Goal: Information Seeking & Learning: Learn about a topic

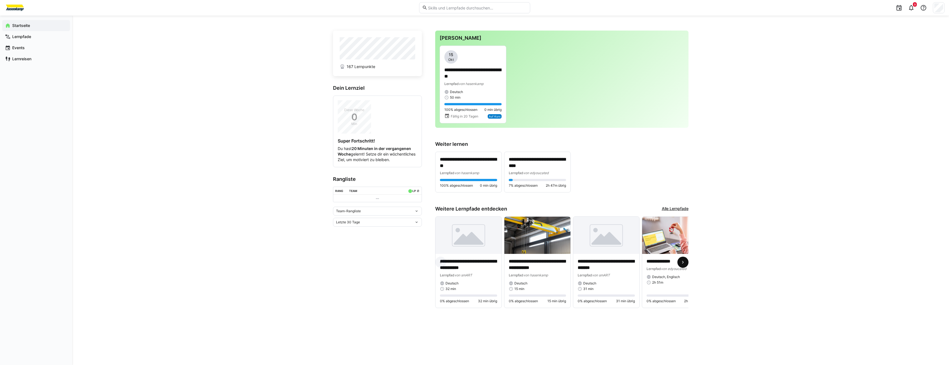
click at [686, 261] on span at bounding box center [683, 262] width 11 height 11
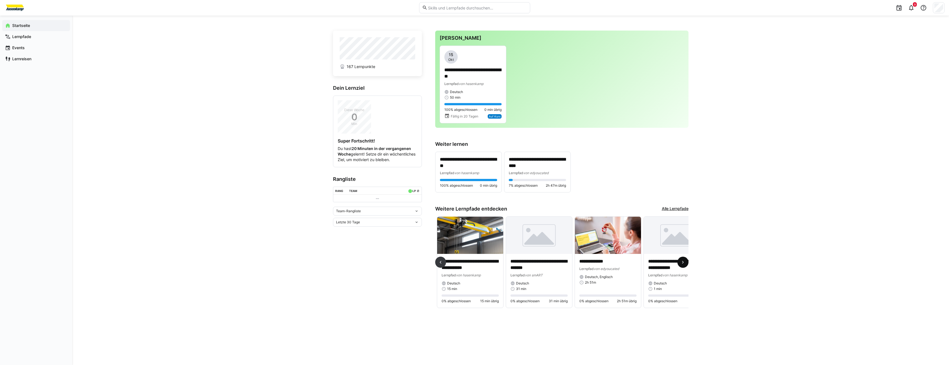
click at [686, 263] on span at bounding box center [683, 262] width 11 height 11
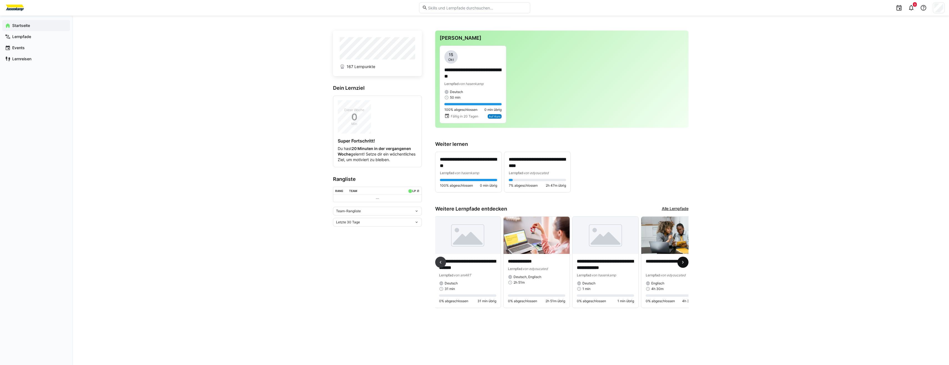
click at [685, 263] on eds-icon at bounding box center [683, 262] width 6 height 6
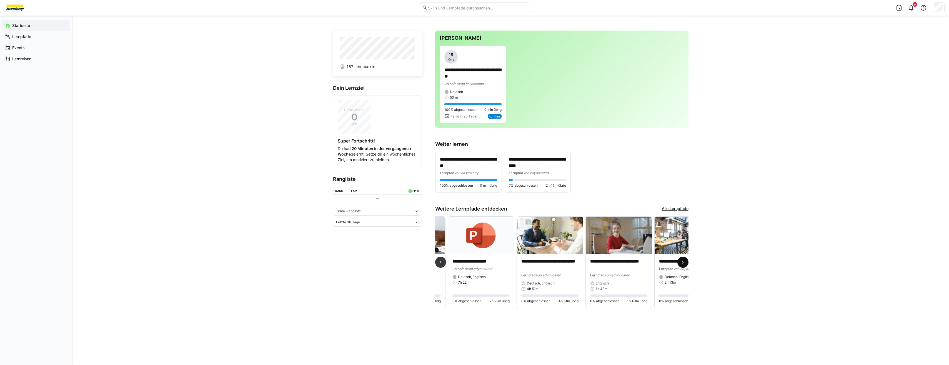
click at [685, 263] on eds-icon at bounding box center [683, 262] width 6 height 6
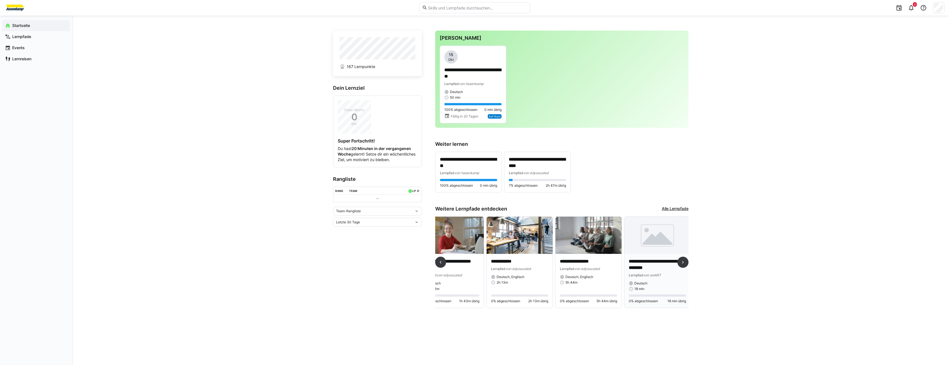
scroll to position [0, 571]
click at [679, 209] on link "Alle Lernpfade" at bounding box center [675, 209] width 27 height 6
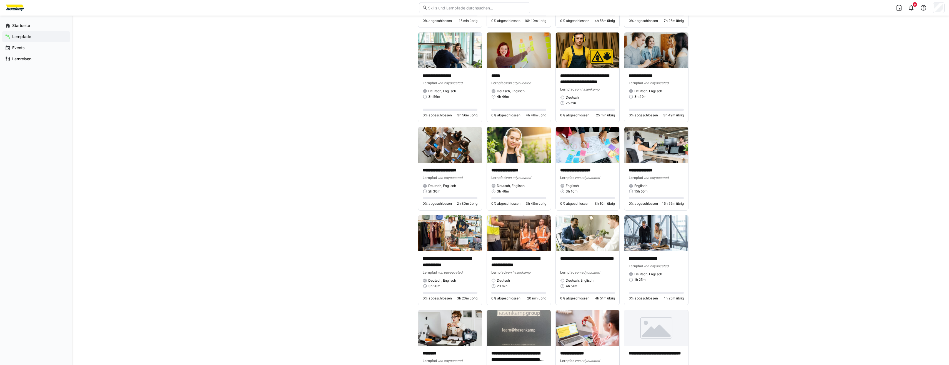
scroll to position [1566, 0]
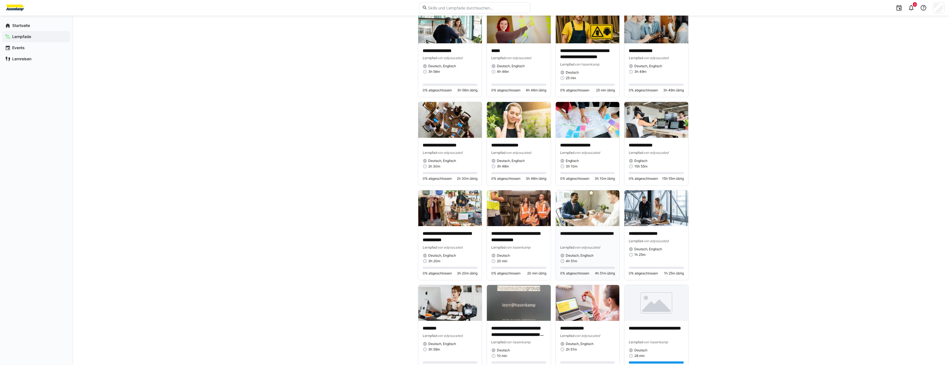
click at [572, 223] on img at bounding box center [588, 208] width 64 height 36
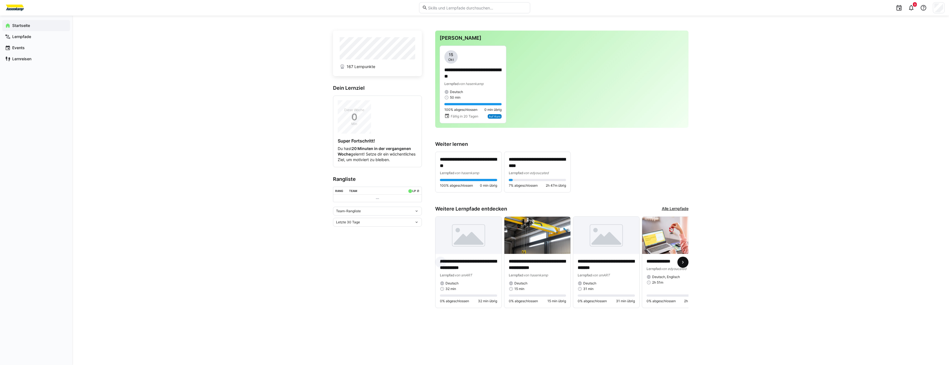
click at [686, 267] on span at bounding box center [683, 262] width 11 height 11
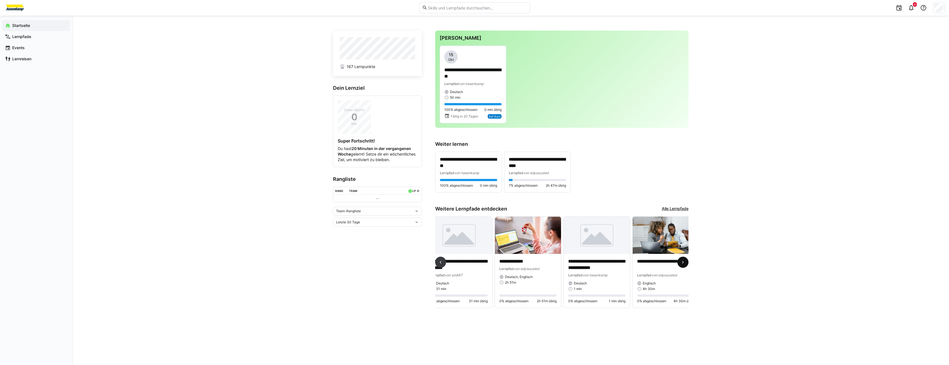
click at [686, 267] on span at bounding box center [683, 262] width 11 height 11
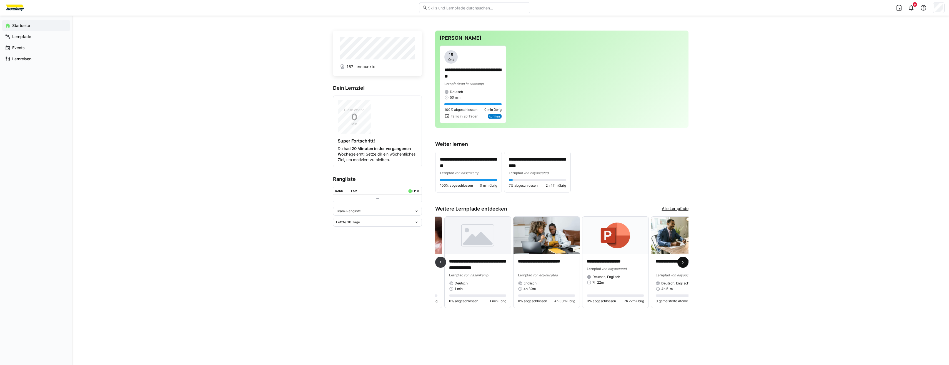
click at [686, 267] on span at bounding box center [683, 262] width 11 height 11
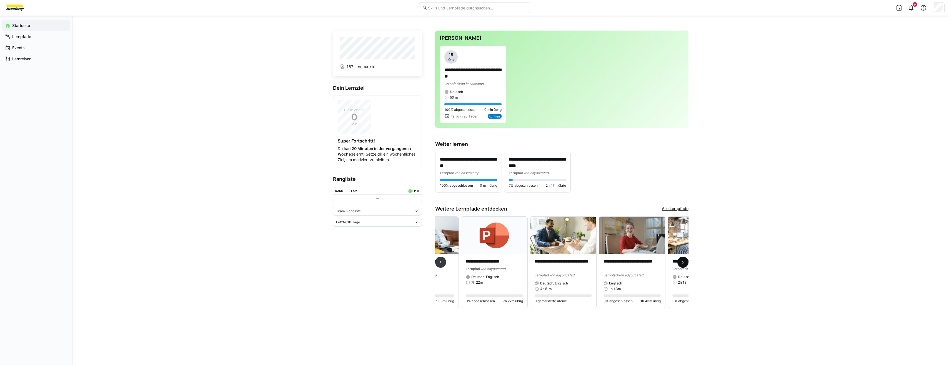
click at [685, 265] on eds-icon at bounding box center [683, 262] width 6 height 6
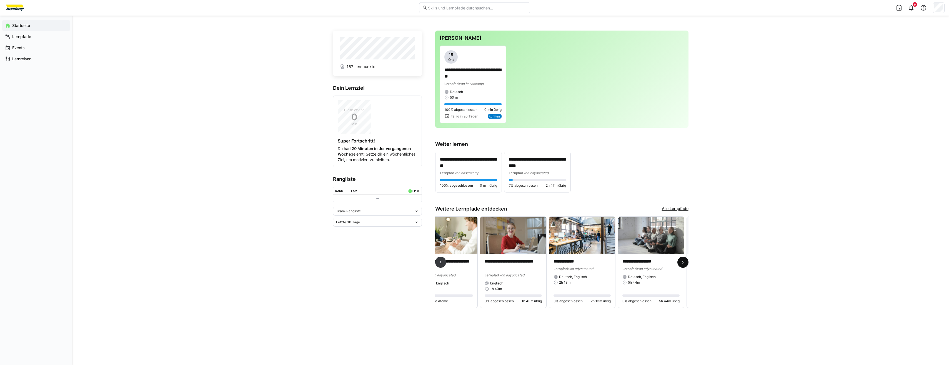
click at [685, 265] on eds-icon at bounding box center [683, 262] width 6 height 6
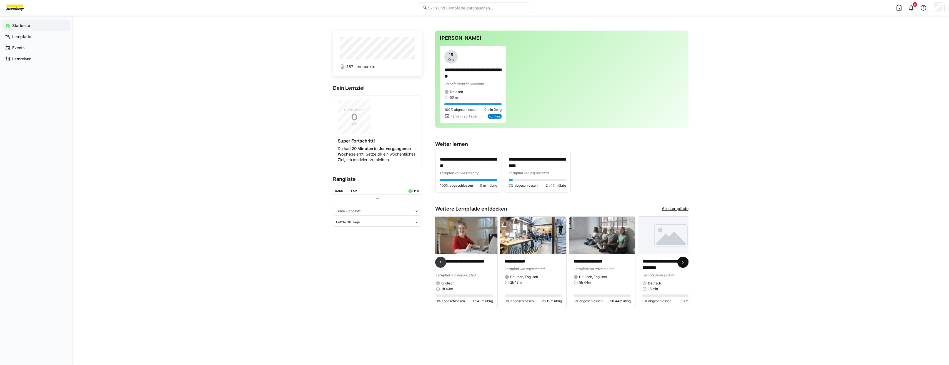
scroll to position [0, 571]
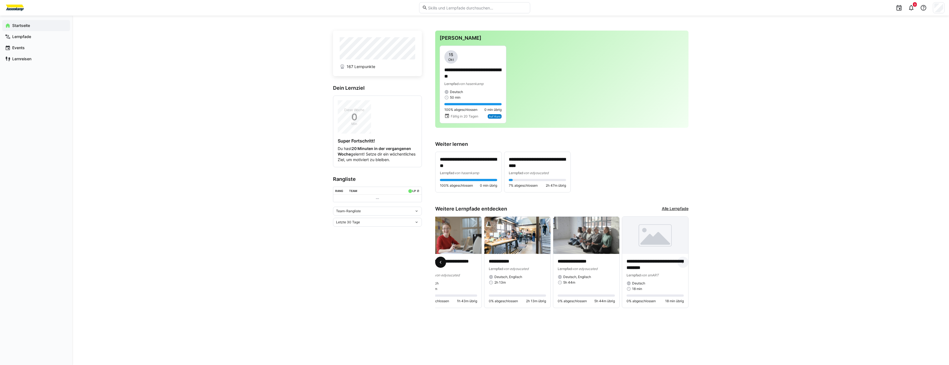
click at [441, 263] on eds-icon at bounding box center [441, 262] width 6 height 6
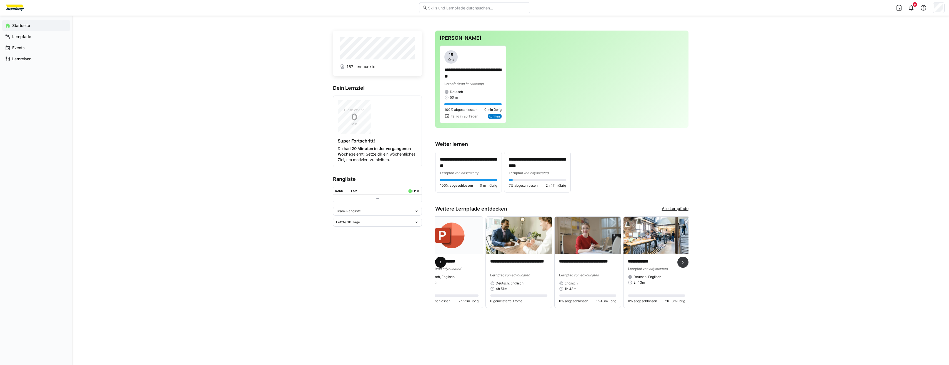
click at [441, 263] on eds-icon at bounding box center [441, 262] width 6 height 6
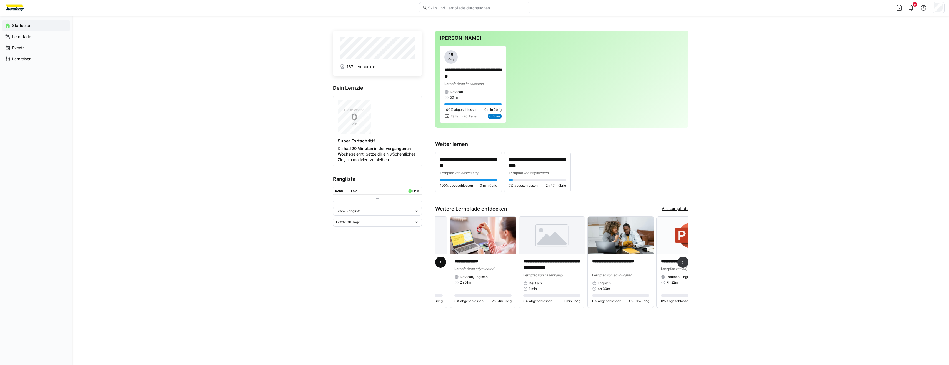
click at [441, 263] on eds-icon at bounding box center [441, 262] width 6 height 6
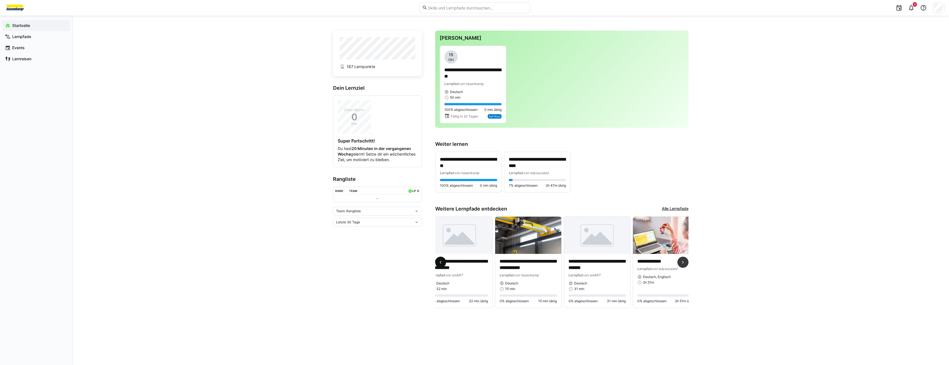
scroll to position [0, 0]
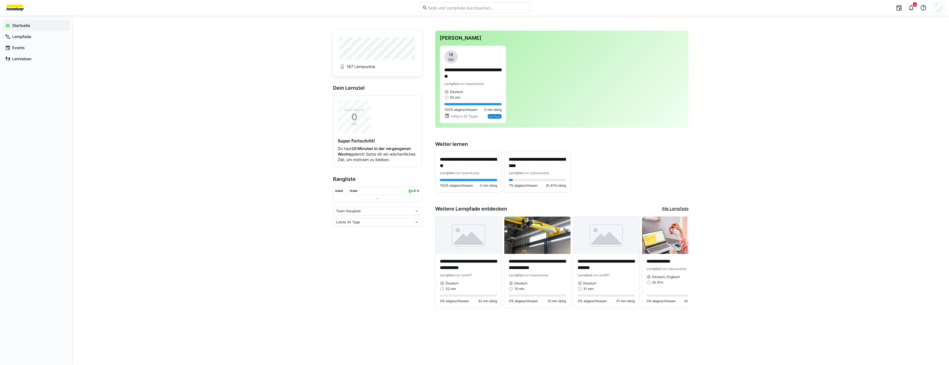
drag, startPoint x: 461, startPoint y: 173, endPoint x: 495, endPoint y: 148, distance: 42.6
click at [495, 148] on div "**********" at bounding box center [561, 167] width 253 height 52
click at [491, 76] on p "**********" at bounding box center [472, 73] width 57 height 13
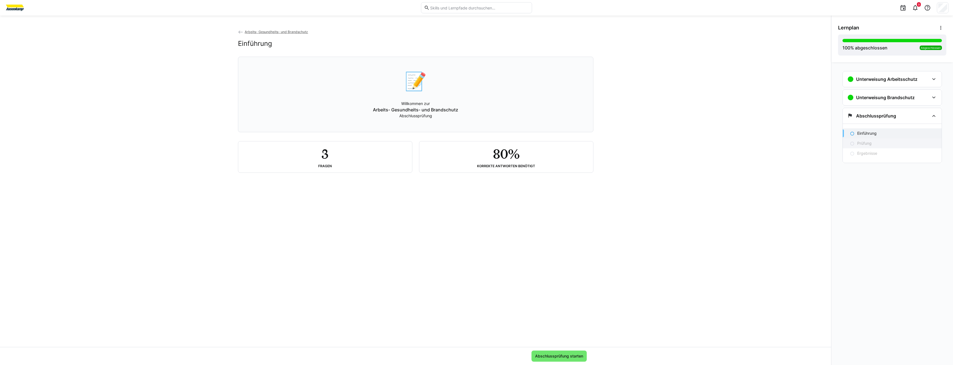
click at [864, 142] on p "Prüfung" at bounding box center [865, 144] width 14 height 6
click at [864, 146] on p "Prüfung" at bounding box center [865, 144] width 14 height 6
click at [870, 100] on h3 "Unterweisung Brandschutz" at bounding box center [885, 98] width 59 height 6
click at [868, 118] on div "Brandschutz 16 min" at bounding box center [892, 118] width 99 height 17
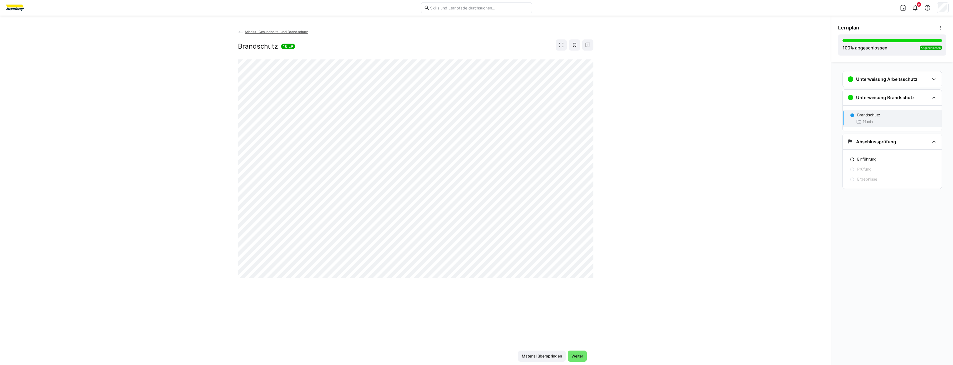
click at [257, 32] on span "Arbeits- Gesundheits- und Brandschutz" at bounding box center [276, 32] width 63 height 4
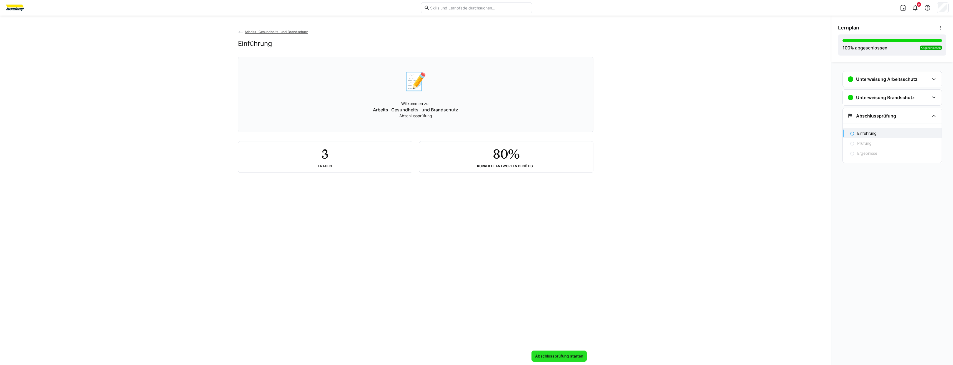
click at [556, 356] on span "Abschlussprüfung starten" at bounding box center [559, 356] width 50 height 6
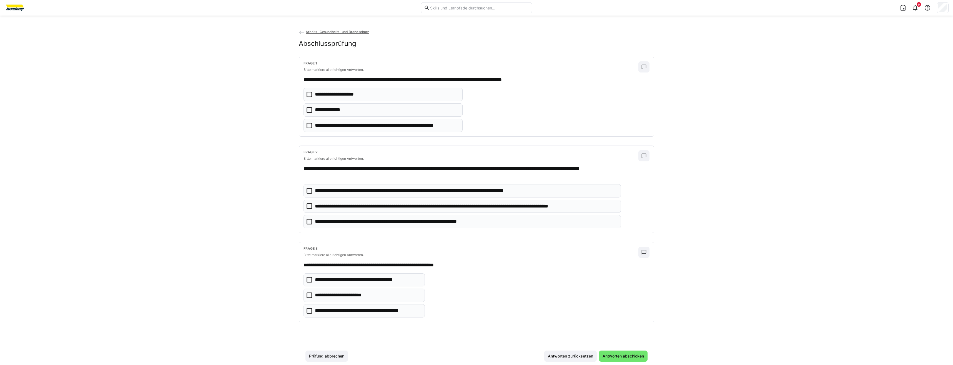
click at [350, 94] on p "**********" at bounding box center [339, 94] width 49 height 7
click at [308, 205] on icon at bounding box center [310, 206] width 6 height 6
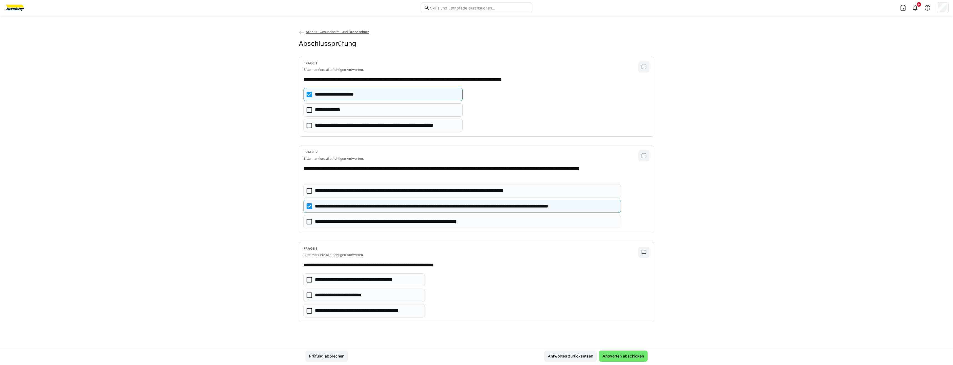
click at [306, 218] on eds-checkbox "**********" at bounding box center [463, 221] width 318 height 13
click at [309, 298] on eds-checkbox "**********" at bounding box center [364, 295] width 121 height 13
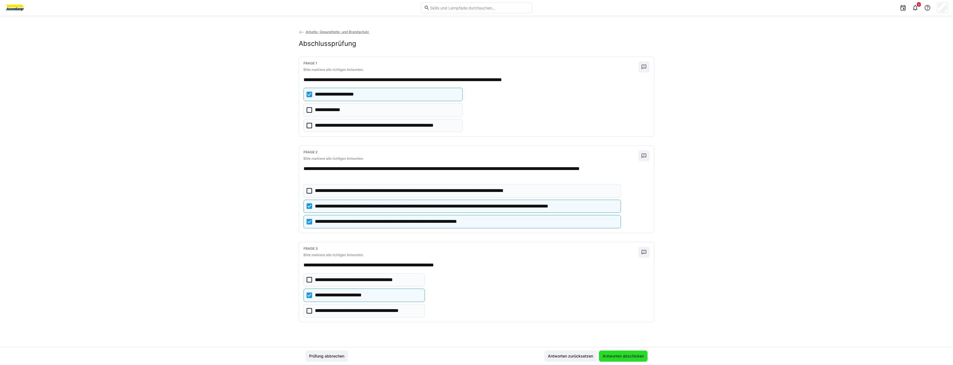
click at [639, 361] on span "Antworten abschicken" at bounding box center [623, 356] width 49 height 11
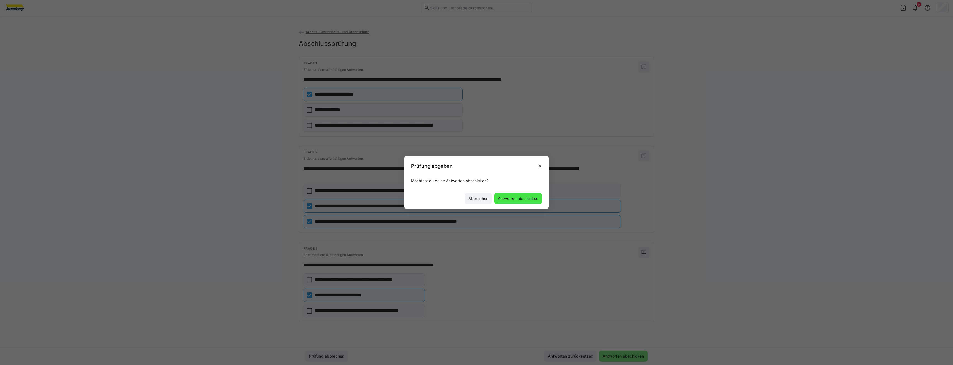
click at [529, 198] on span "Antworten abschicken" at bounding box center [518, 199] width 42 height 6
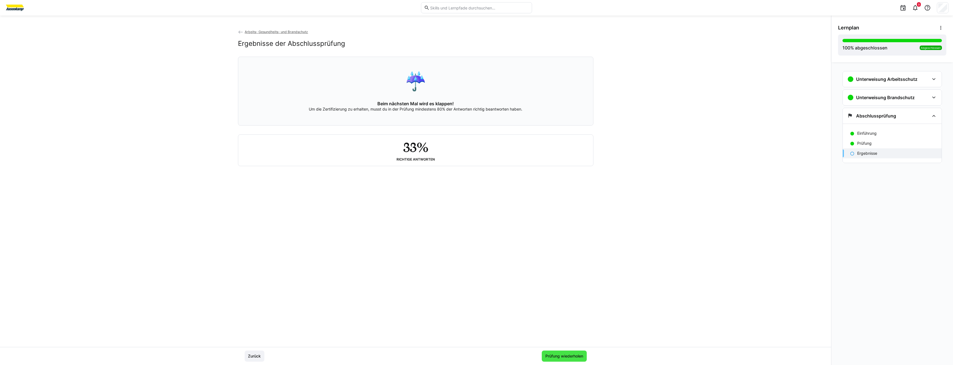
click at [561, 354] on span "Prüfung wiederholen" at bounding box center [564, 356] width 39 height 6
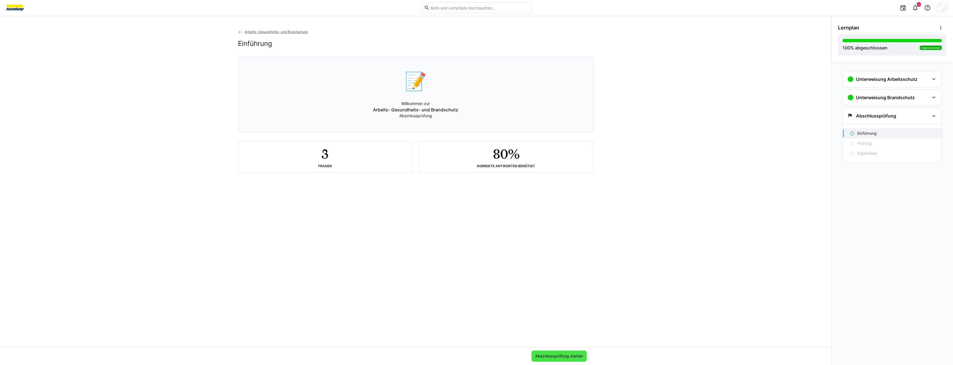
click at [553, 359] on span "Abschlussprüfung starten" at bounding box center [559, 356] width 55 height 11
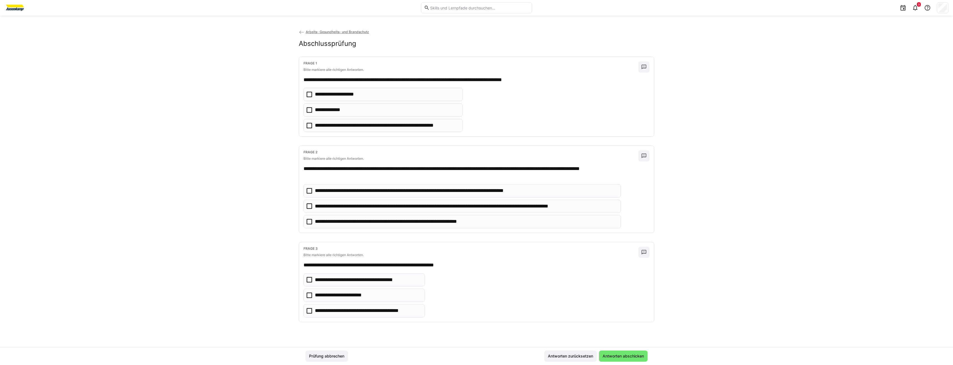
click at [307, 96] on icon at bounding box center [310, 95] width 6 height 6
click at [312, 213] on app-quiz-question-multiple-choice-component "**********" at bounding box center [463, 206] width 318 height 44
click at [307, 230] on div "**********" at bounding box center [476, 189] width 355 height 87
click at [309, 207] on icon at bounding box center [310, 206] width 6 height 6
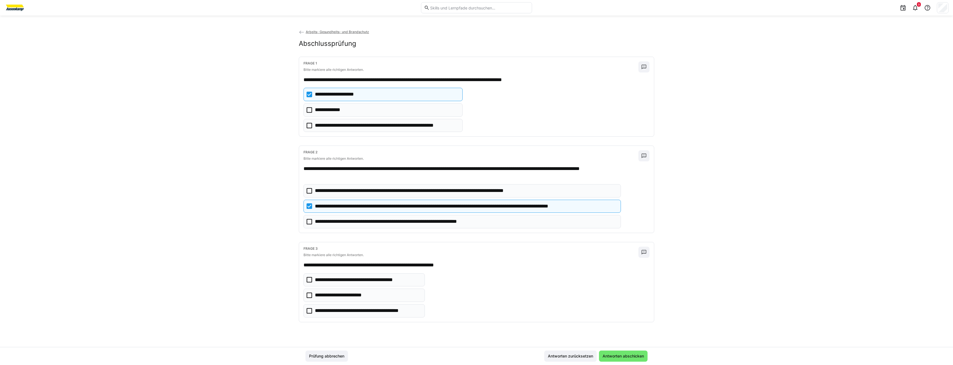
click at [311, 224] on icon at bounding box center [310, 222] width 6 height 6
click at [315, 311] on p "**********" at bounding box center [368, 310] width 106 height 7
click at [623, 358] on span "Antworten abschicken" at bounding box center [623, 356] width 43 height 6
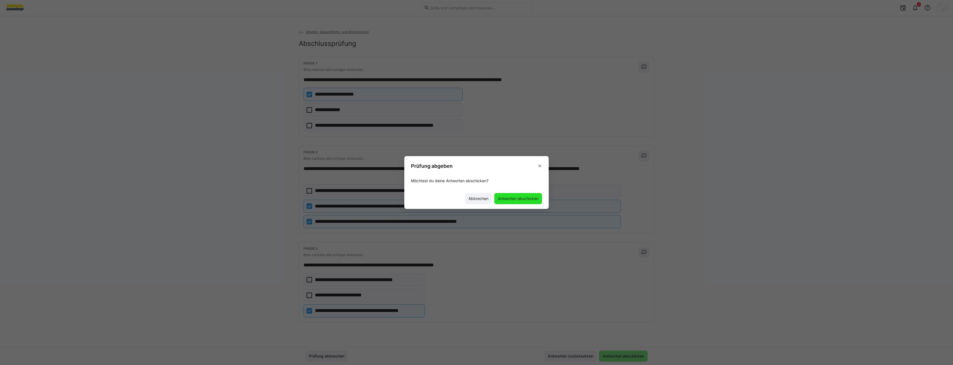
click at [522, 198] on span "Antworten abschicken" at bounding box center [518, 199] width 42 height 6
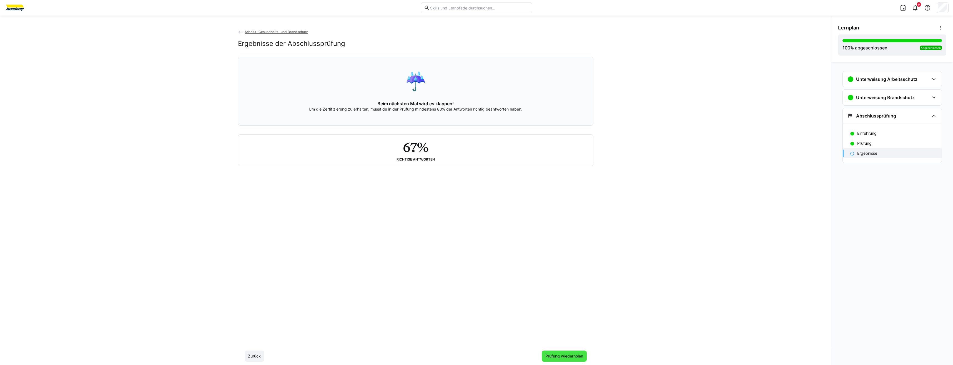
click at [552, 356] on span "Prüfung wiederholen" at bounding box center [564, 356] width 39 height 6
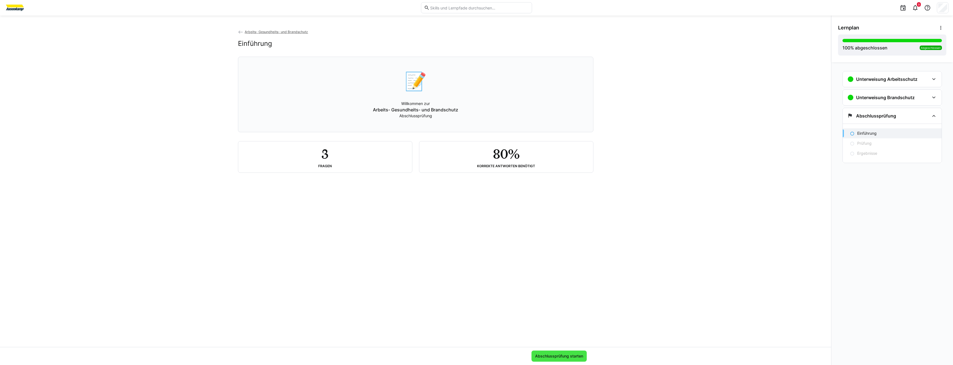
click at [558, 352] on span "Abschlussprüfung starten" at bounding box center [559, 356] width 55 height 11
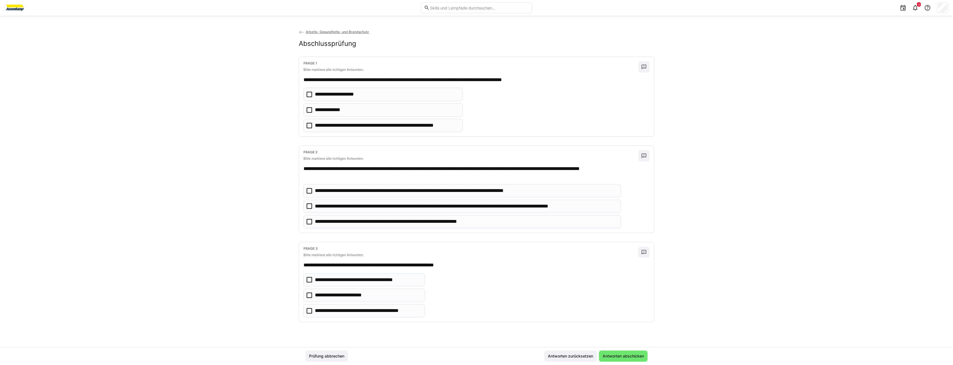
click at [309, 110] on icon at bounding box center [310, 110] width 6 height 6
click at [310, 210] on eds-checkbox "**********" at bounding box center [463, 206] width 318 height 13
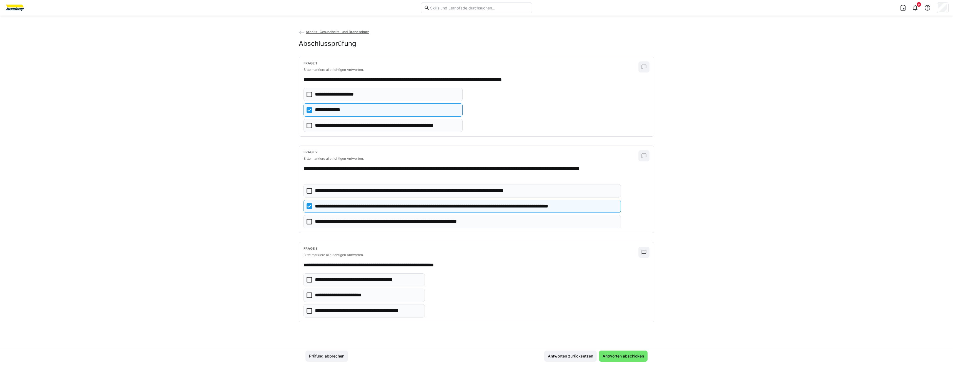
click at [306, 220] on eds-checkbox "**********" at bounding box center [463, 221] width 318 height 13
click at [310, 308] on icon at bounding box center [310, 311] width 6 height 6
click at [608, 353] on span "Antworten abschicken" at bounding box center [623, 356] width 43 height 6
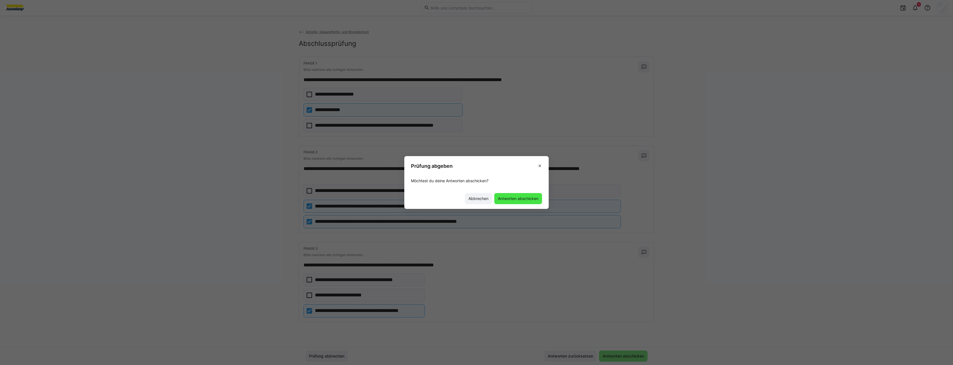
click at [525, 202] on span "Antworten abschicken" at bounding box center [518, 198] width 48 height 11
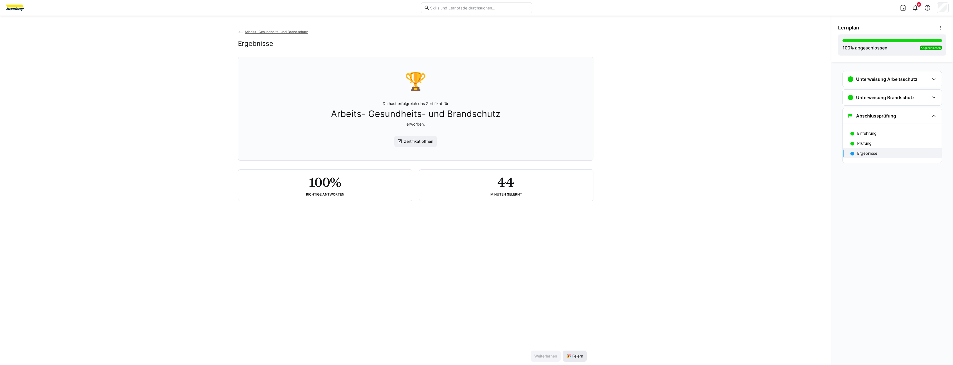
click at [573, 358] on span "🎉 Feiern" at bounding box center [575, 356] width 18 height 6
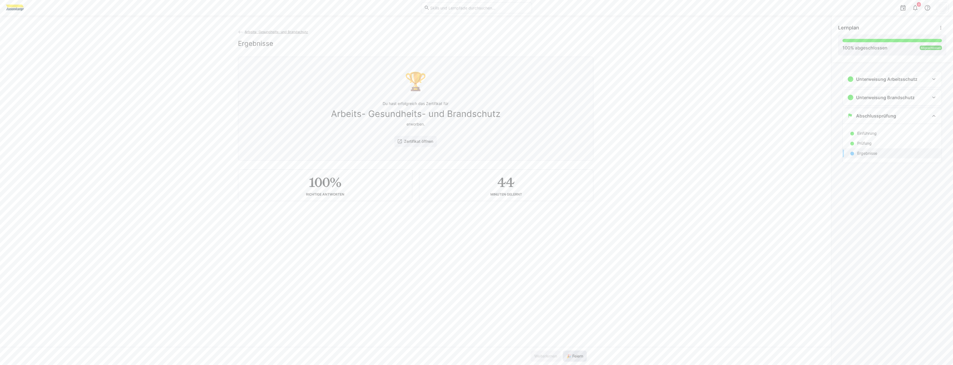
click at [567, 358] on span "🎉 Feiern" at bounding box center [575, 356] width 18 height 6
click at [567, 359] on span "🎉 Feiern" at bounding box center [575, 356] width 24 height 11
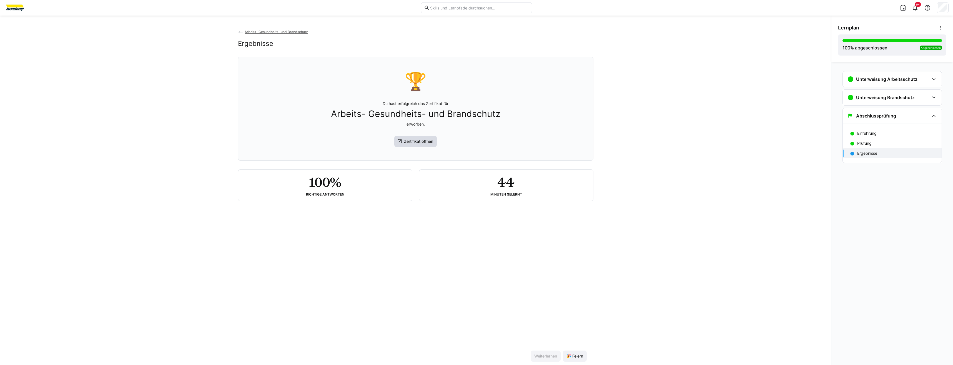
click at [417, 146] on span "Zertifikat öffnen" at bounding box center [415, 141] width 43 height 11
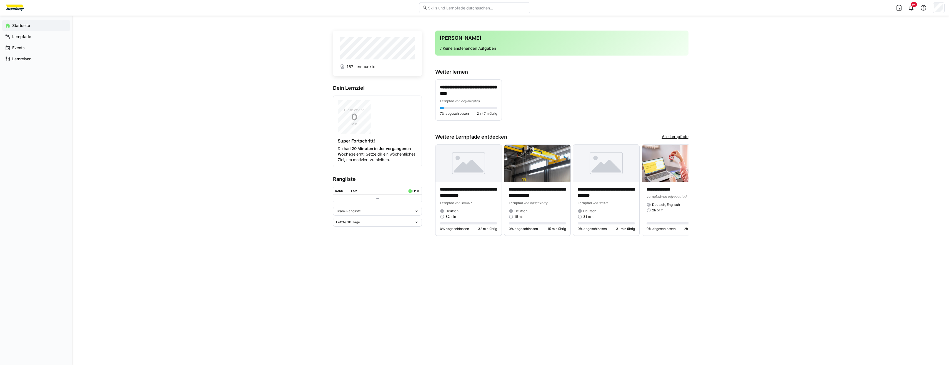
click at [671, 134] on link "Alle Lernpfade" at bounding box center [675, 137] width 27 height 6
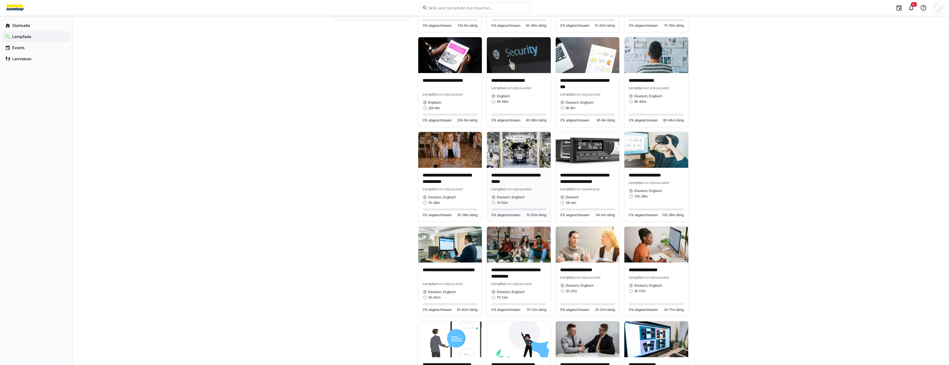
scroll to position [306, 0]
click at [527, 196] on div "Deutsch, Englisch" at bounding box center [518, 197] width 55 height 4
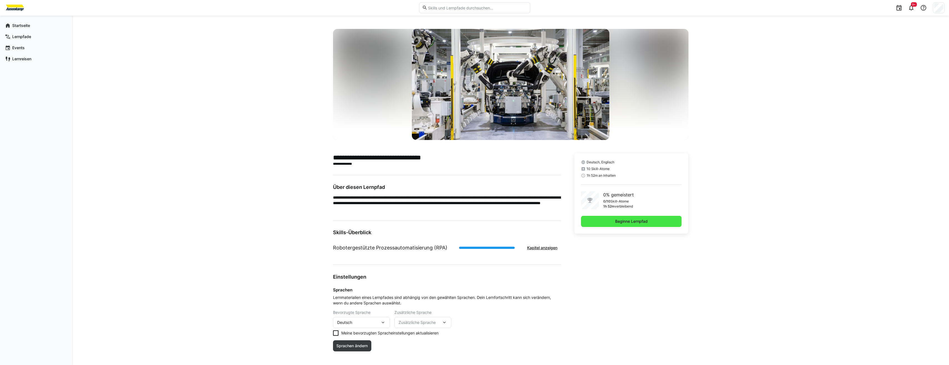
click at [626, 221] on span "Beginne Lernpfad" at bounding box center [631, 222] width 34 height 6
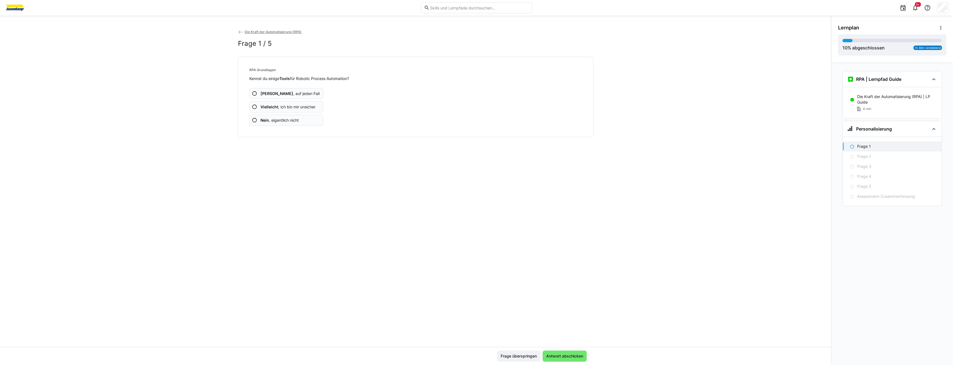
click at [289, 121] on span "Nein , eigentlich nicht" at bounding box center [280, 121] width 38 height 6
click at [564, 356] on span "Antwort abschicken" at bounding box center [565, 356] width 39 height 6
click at [301, 120] on app-assessment-question-radio "Nein , eigentlich nicht" at bounding box center [286, 120] width 74 height 11
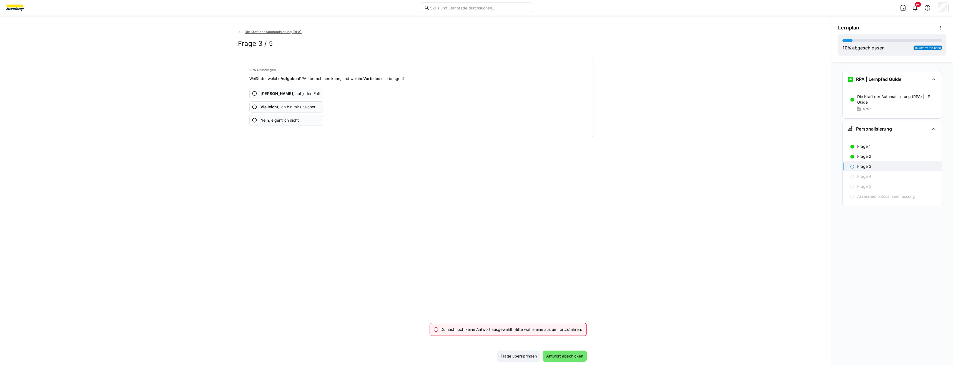
click at [301, 118] on app-assessment-question-radio "Nein , eigentlich nicht" at bounding box center [286, 120] width 74 height 11
click at [288, 119] on span "Nein , eigentlich nicht" at bounding box center [280, 121] width 38 height 6
click at [301, 119] on app-assessment-question-radio "Nein , eigentlich nicht" at bounding box center [286, 120] width 74 height 11
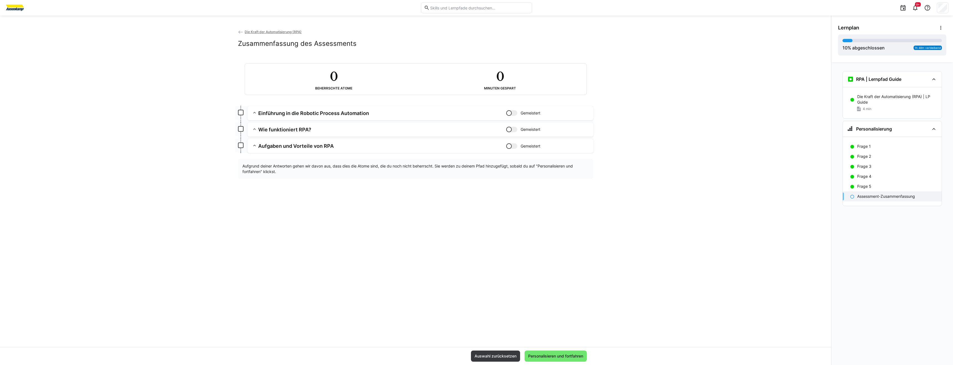
drag, startPoint x: 512, startPoint y: 115, endPoint x: 521, endPoint y: 116, distance: 9.0
click at [515, 115] on div at bounding box center [511, 113] width 11 height 6
drag, startPoint x: 510, startPoint y: 122, endPoint x: 522, endPoint y: 124, distance: 12.2
click at [521, 124] on div "Einführung in die Robotic Process Automation Gemeistert Skill: Einführung in di…" at bounding box center [416, 129] width 356 height 47
click at [509, 129] on div at bounding box center [509, 130] width 6 height 6
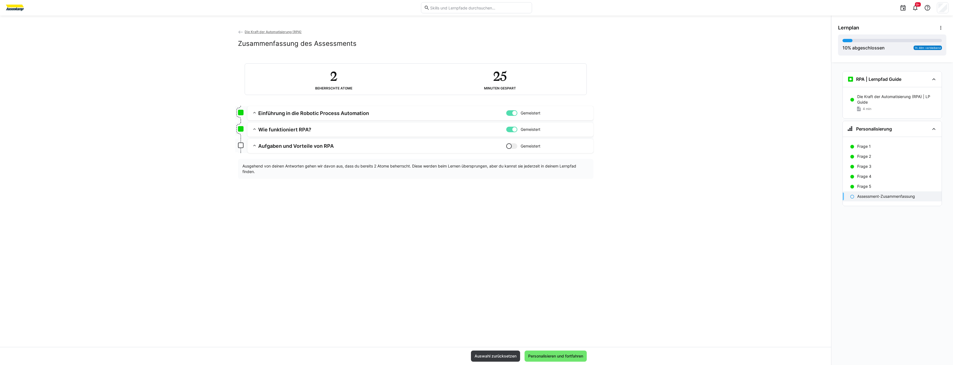
click at [511, 143] on div at bounding box center [509, 146] width 6 height 6
drag, startPoint x: 464, startPoint y: 111, endPoint x: 358, endPoint y: 127, distance: 107.3
click at [464, 111] on h3 "Einführung in die Robotic Process Automation" at bounding box center [382, 113] width 248 height 6
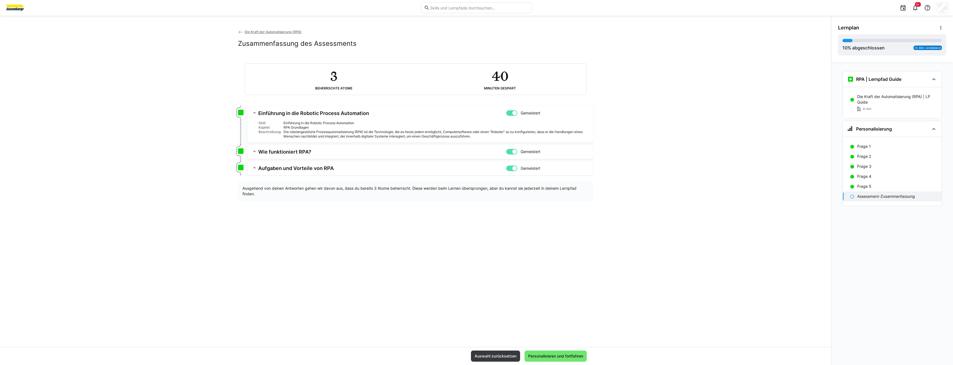
click at [254, 113] on eds-icon at bounding box center [255, 113] width 6 height 6
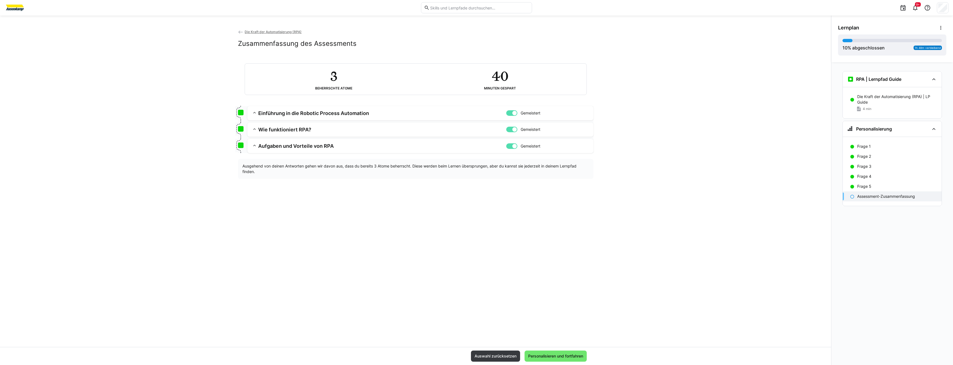
click at [251, 129] on app-summary-expansion "Wie funktioniert RPA? Gemeistert Skill: Wie funktioniert RPA? Kapitel: RPA Grun…" at bounding box center [421, 130] width 346 height 14
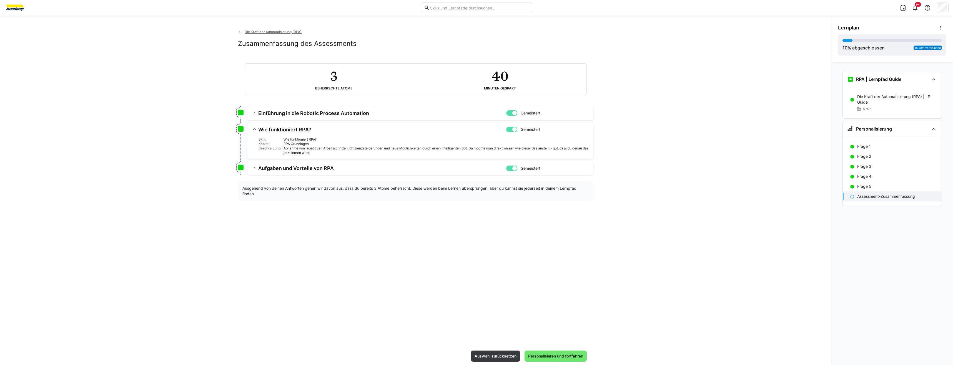
click at [253, 163] on app-summary-expansion "Aufgaben und Vorteile von RPA Gemeistert Skill: Aufgaben und Vorteile von RPA K…" at bounding box center [421, 168] width 346 height 14
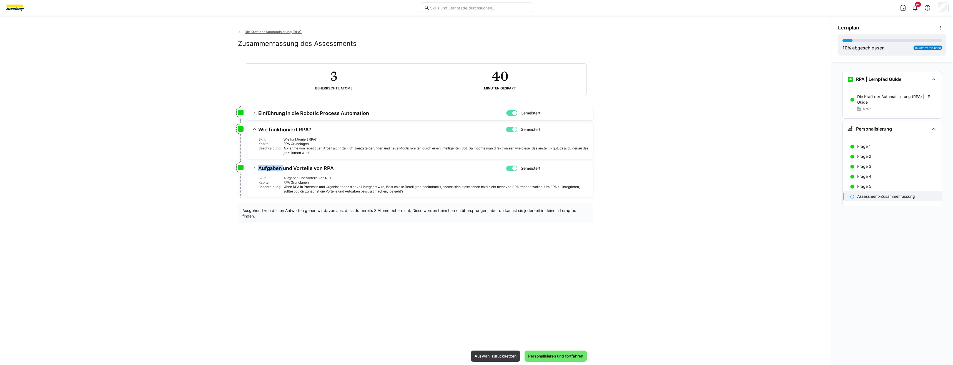
click at [253, 163] on app-summary-expansion "Aufgaben und Vorteile von RPA Gemeistert Skill: Aufgaben und Vorteile von RPA K…" at bounding box center [421, 179] width 346 height 36
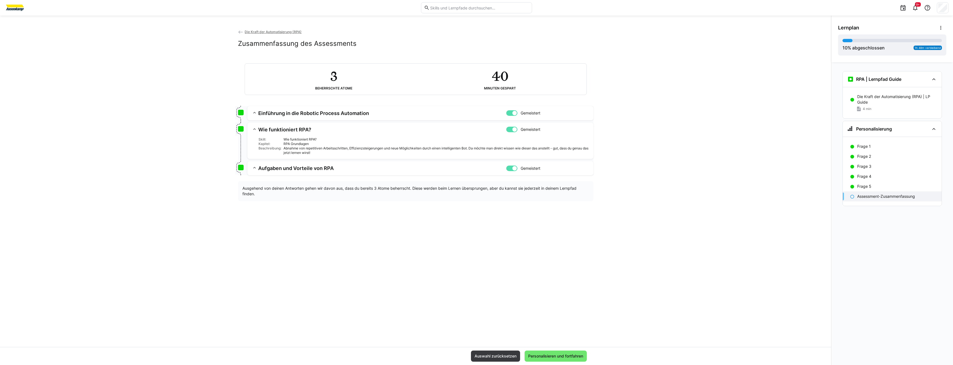
drag, startPoint x: 253, startPoint y: 163, endPoint x: 252, endPoint y: 127, distance: 36.1
click at [252, 127] on eds-icon at bounding box center [255, 129] width 6 height 6
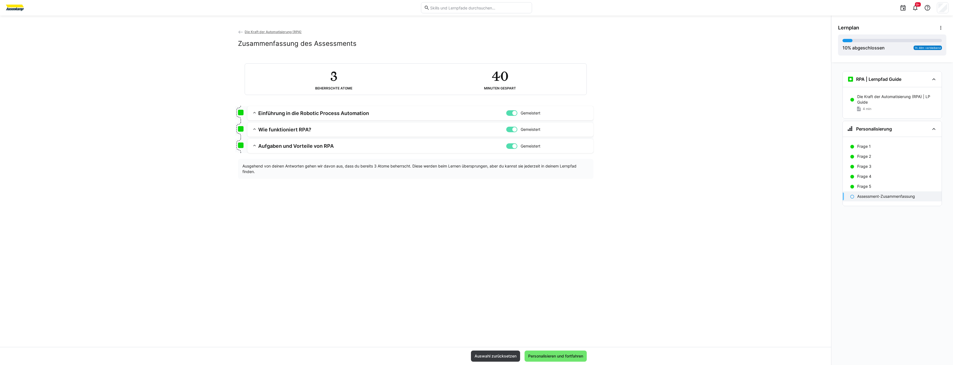
click at [514, 112] on div at bounding box center [515, 113] width 6 height 6
click at [515, 130] on div at bounding box center [515, 130] width 6 height 6
click at [520, 148] on app-assessment-toggle "Gemeistert" at bounding box center [547, 146] width 83 height 6
click at [317, 116] on h3 "Einführung in die Robotic Process Automation" at bounding box center [382, 113] width 248 height 6
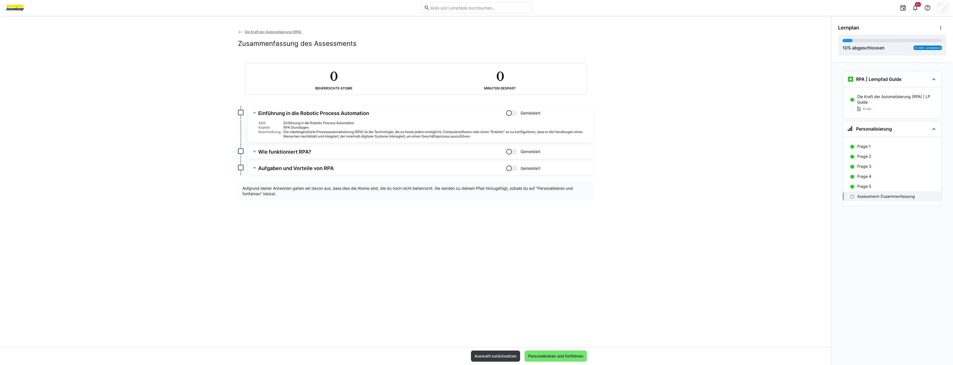
click at [254, 145] on app-summary-expansion "Wie funktioniert RPA? Gemeistert Skill: Wie funktioniert RPA? Kapitel: RPA Grun…" at bounding box center [421, 152] width 346 height 14
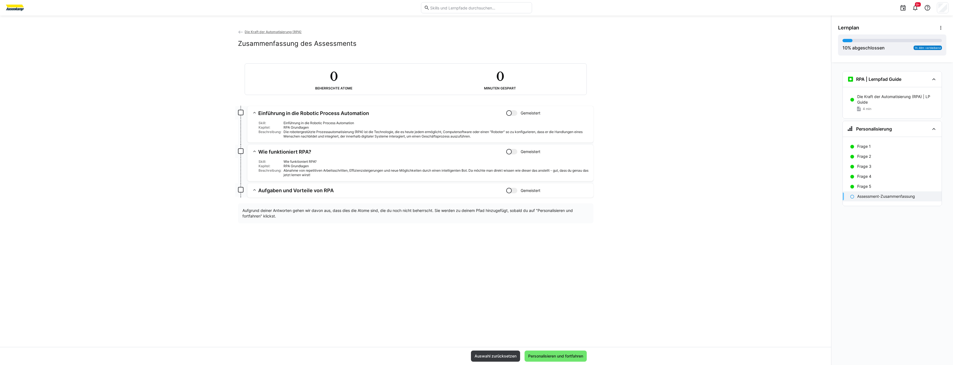
click at [263, 189] on h3 "Aufgaben und Vorteile von RPA" at bounding box center [382, 190] width 248 height 6
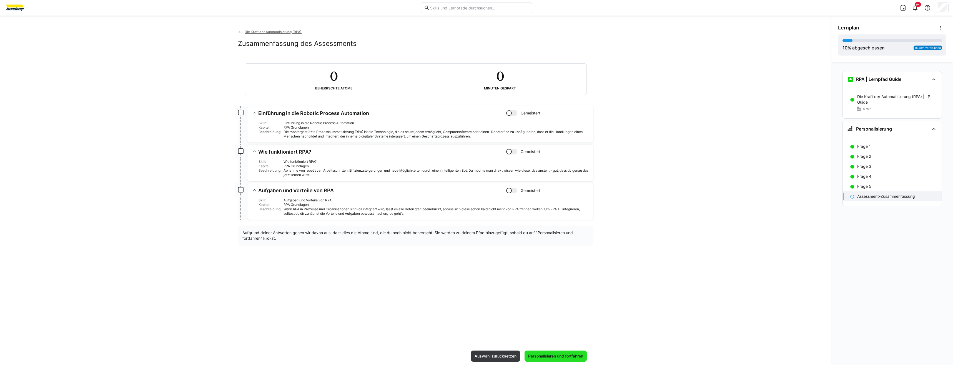
click at [545, 356] on span "Personalisieren und fortfahren" at bounding box center [556, 356] width 57 height 6
